Goal: Task Accomplishment & Management: Manage account settings

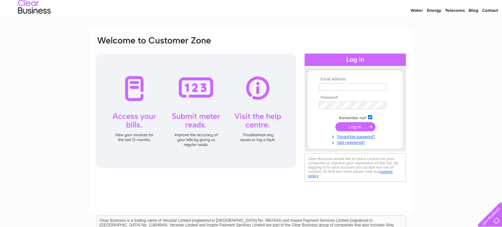
scroll to position [27, 0]
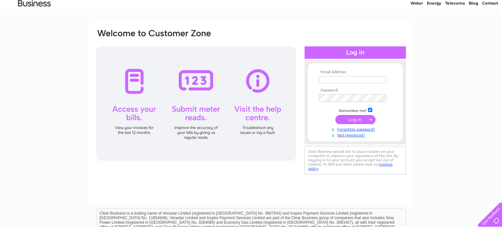
type input "nick@cornwallandbeyond.com"
click at [359, 119] on input "submit" at bounding box center [355, 119] width 40 height 9
click at [370, 111] on input "checkbox" at bounding box center [370, 110] width 4 height 4
click at [367, 121] on input "submit" at bounding box center [355, 119] width 40 height 9
click at [371, 110] on input "checkbox" at bounding box center [370, 110] width 4 height 4
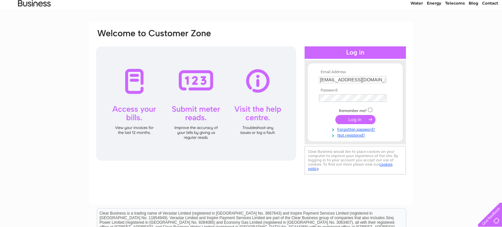
checkbox input "true"
click at [369, 121] on input "submit" at bounding box center [355, 119] width 40 height 9
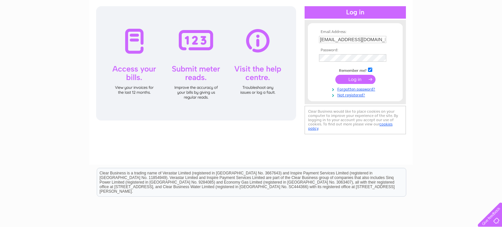
scroll to position [72, 0]
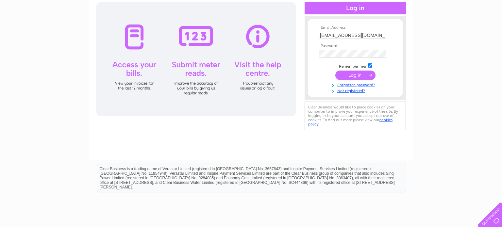
click at [365, 8] on div at bounding box center [355, 8] width 101 height 12
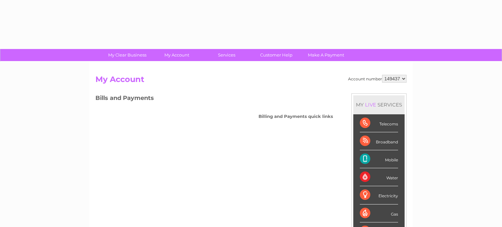
click at [217, 115] on div "Bills and Payments Billing and Payments quick links" at bounding box center [214, 110] width 238 height 32
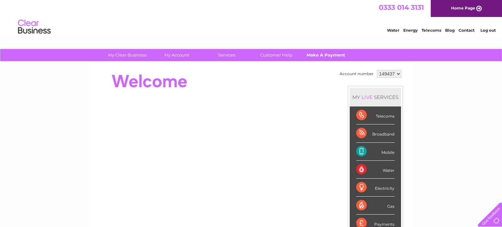
click at [327, 56] on link "Make A Payment" at bounding box center [326, 55] width 54 height 12
click at [272, 88] on div at bounding box center [214, 81] width 238 height 26
